Goal: Entertainment & Leisure: Consume media (video, audio)

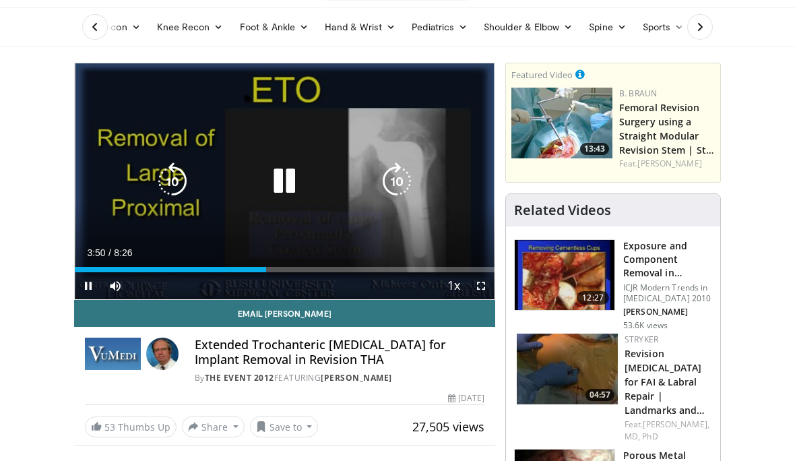
click at [309, 269] on div "Loaded : 25.39%" at bounding box center [285, 269] width 420 height 5
